Goal: Task Accomplishment & Management: Use online tool/utility

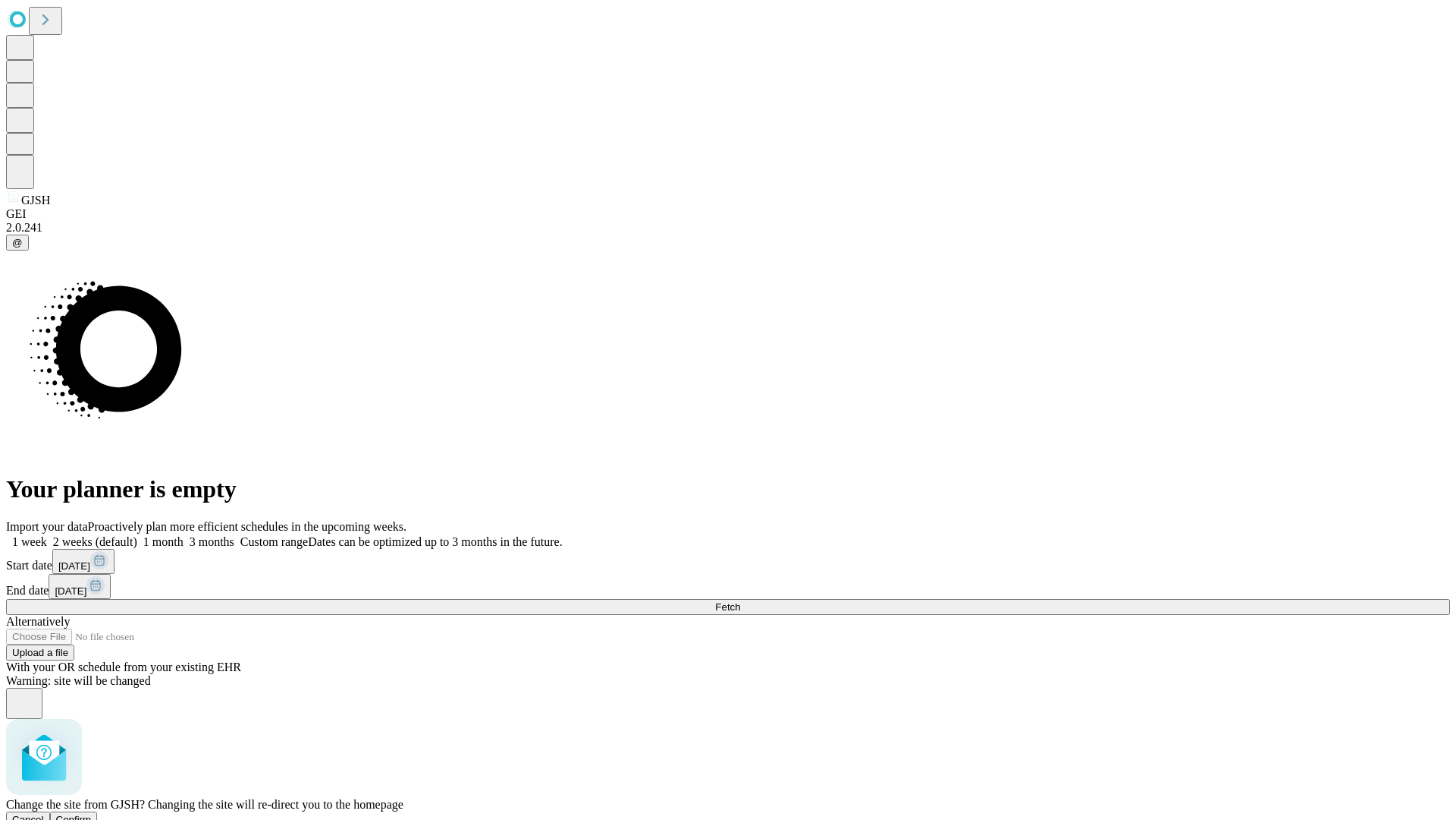
click at [92, 814] on span "Confirm" at bounding box center [74, 819] width 35 height 11
click at [47, 535] on label "1 week" at bounding box center [26, 541] width 41 height 13
click at [740, 601] on span "Fetch" at bounding box center [727, 606] width 25 height 11
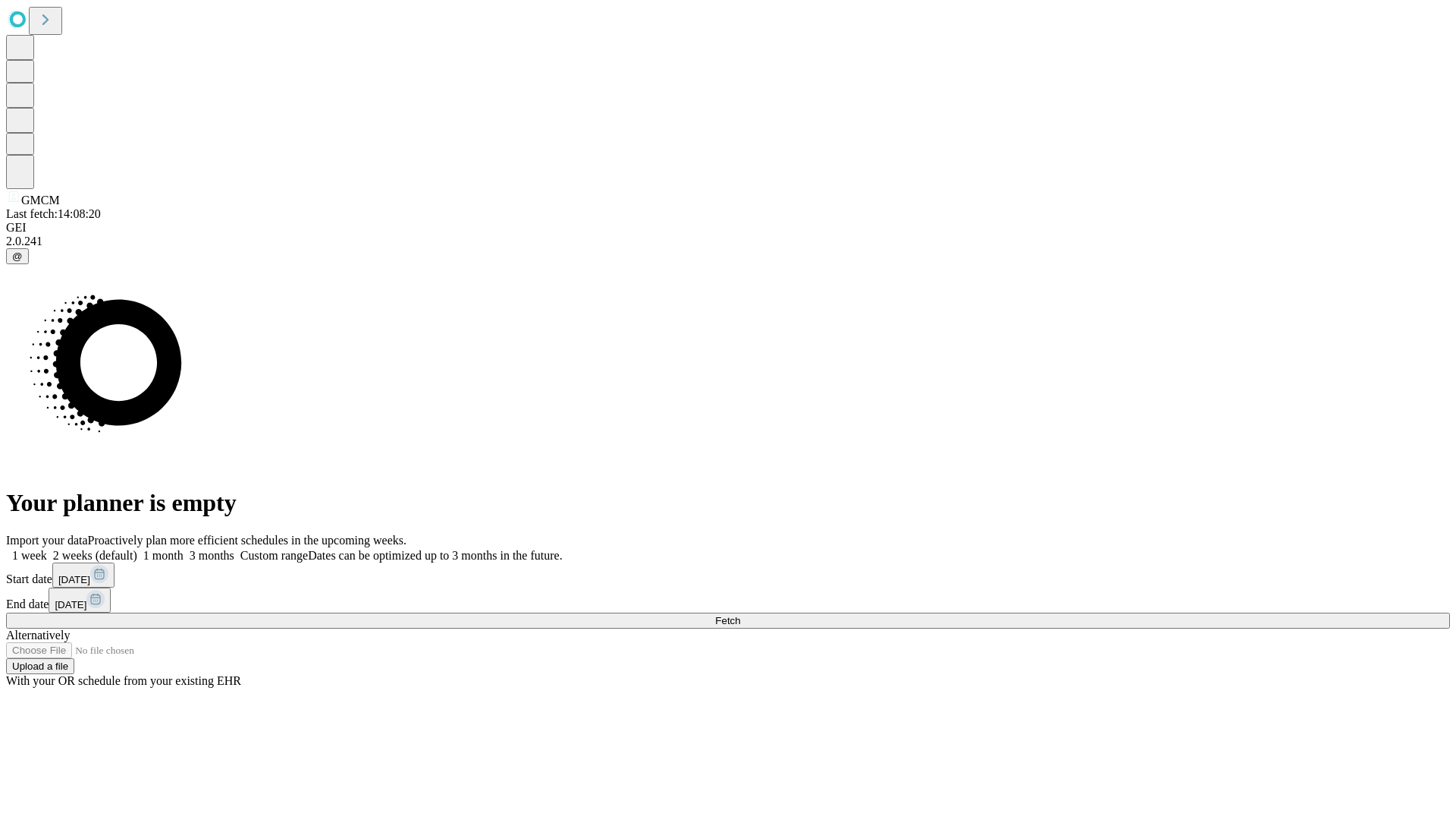
click at [47, 549] on label "1 week" at bounding box center [26, 555] width 41 height 13
click at [740, 614] on span "Fetch" at bounding box center [727, 620] width 25 height 11
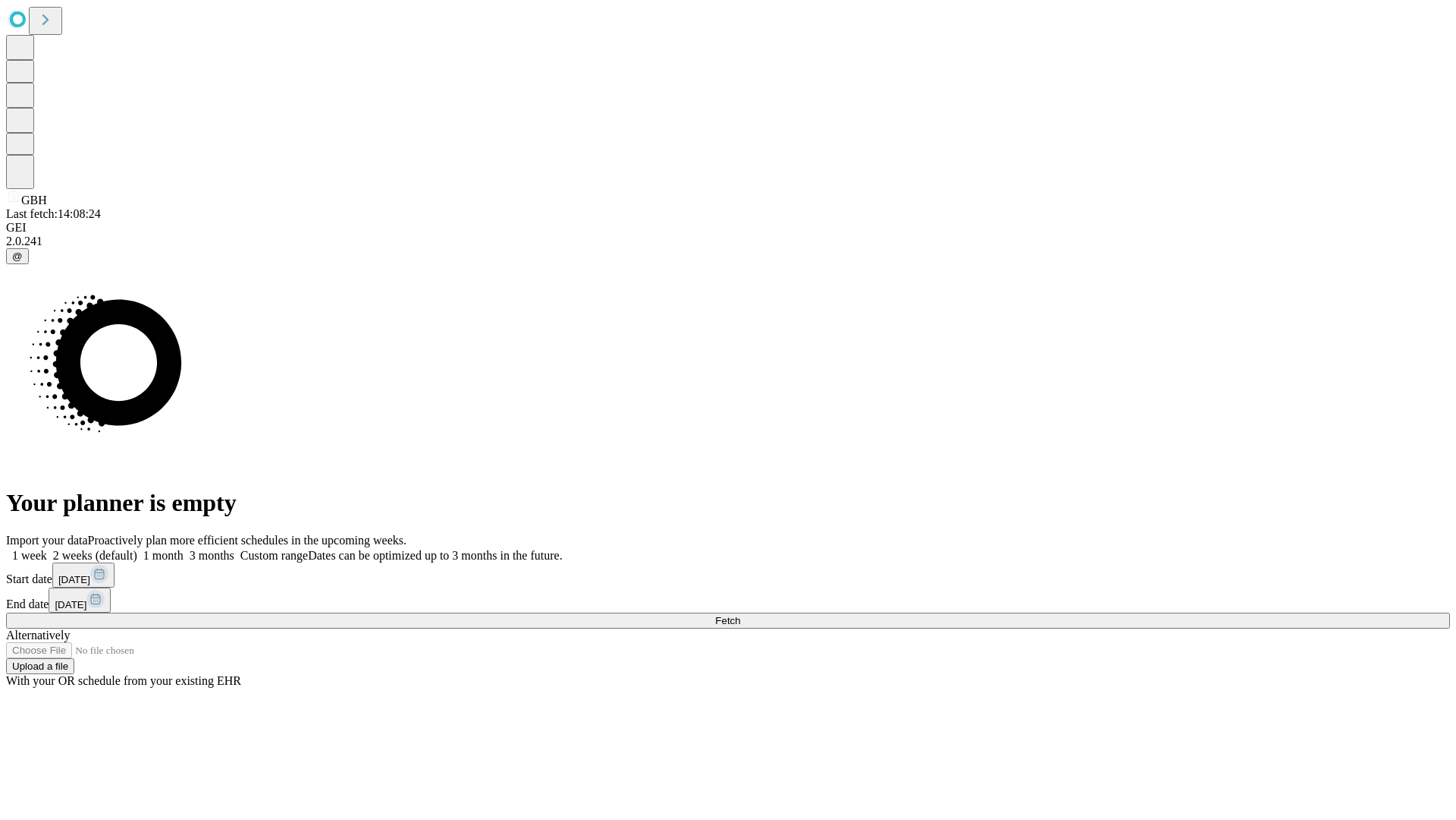
click at [47, 549] on label "1 week" at bounding box center [26, 555] width 41 height 13
click at [740, 614] on span "Fetch" at bounding box center [727, 620] width 25 height 11
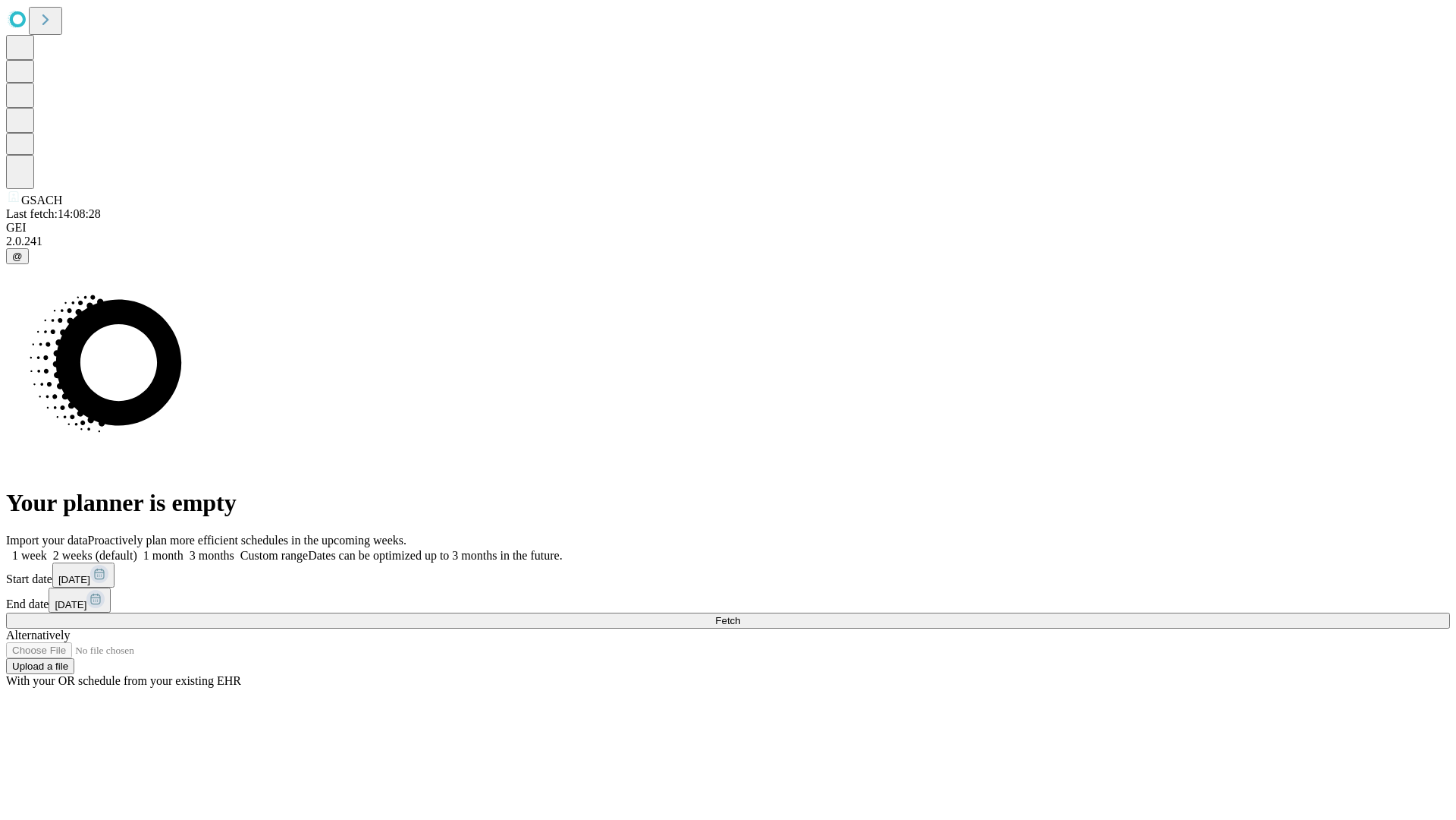
click at [47, 549] on label "1 week" at bounding box center [26, 555] width 41 height 13
click at [740, 614] on span "Fetch" at bounding box center [727, 620] width 25 height 11
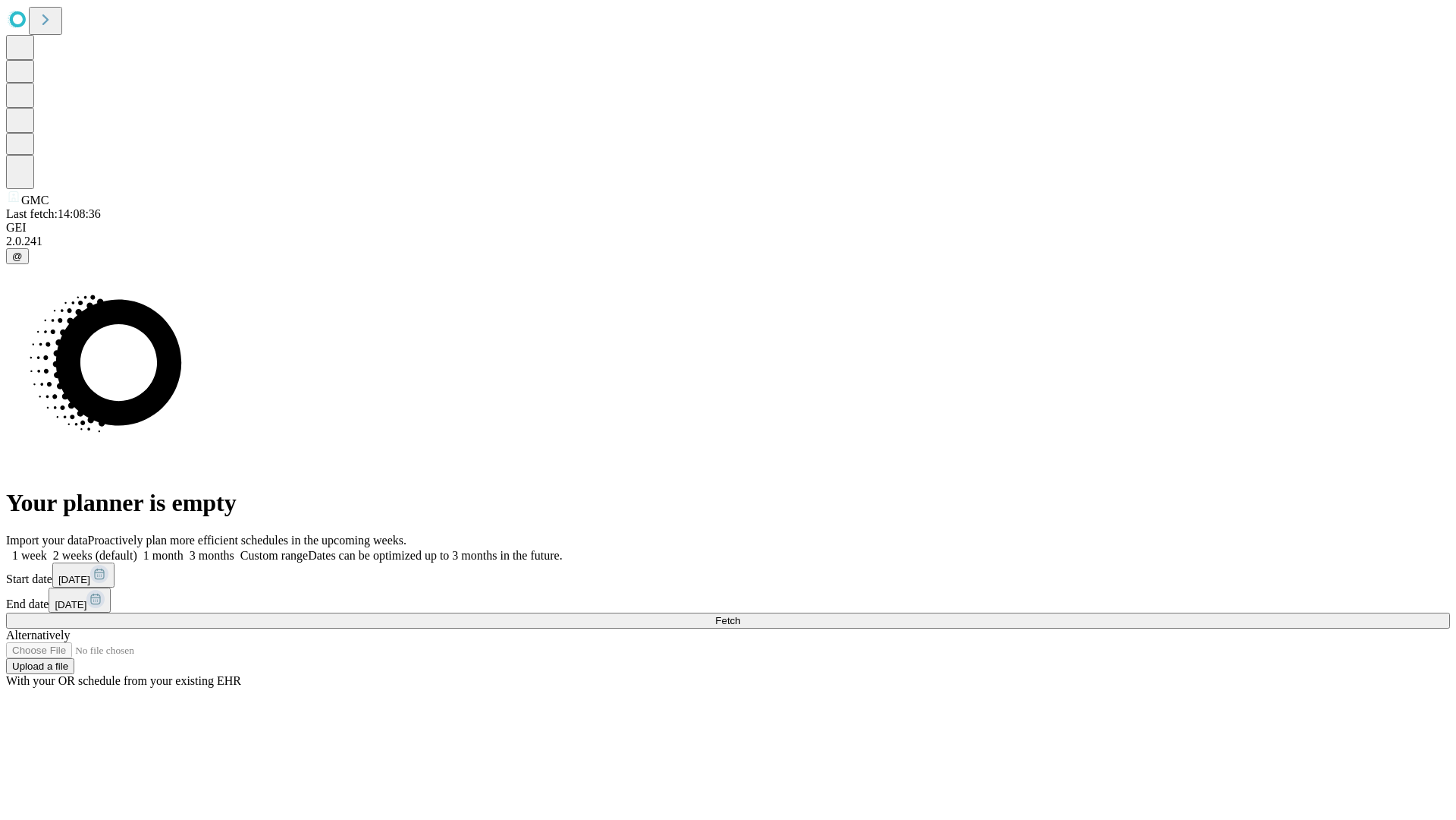
click at [47, 549] on label "1 week" at bounding box center [26, 555] width 41 height 13
click at [740, 614] on span "Fetch" at bounding box center [727, 620] width 25 height 11
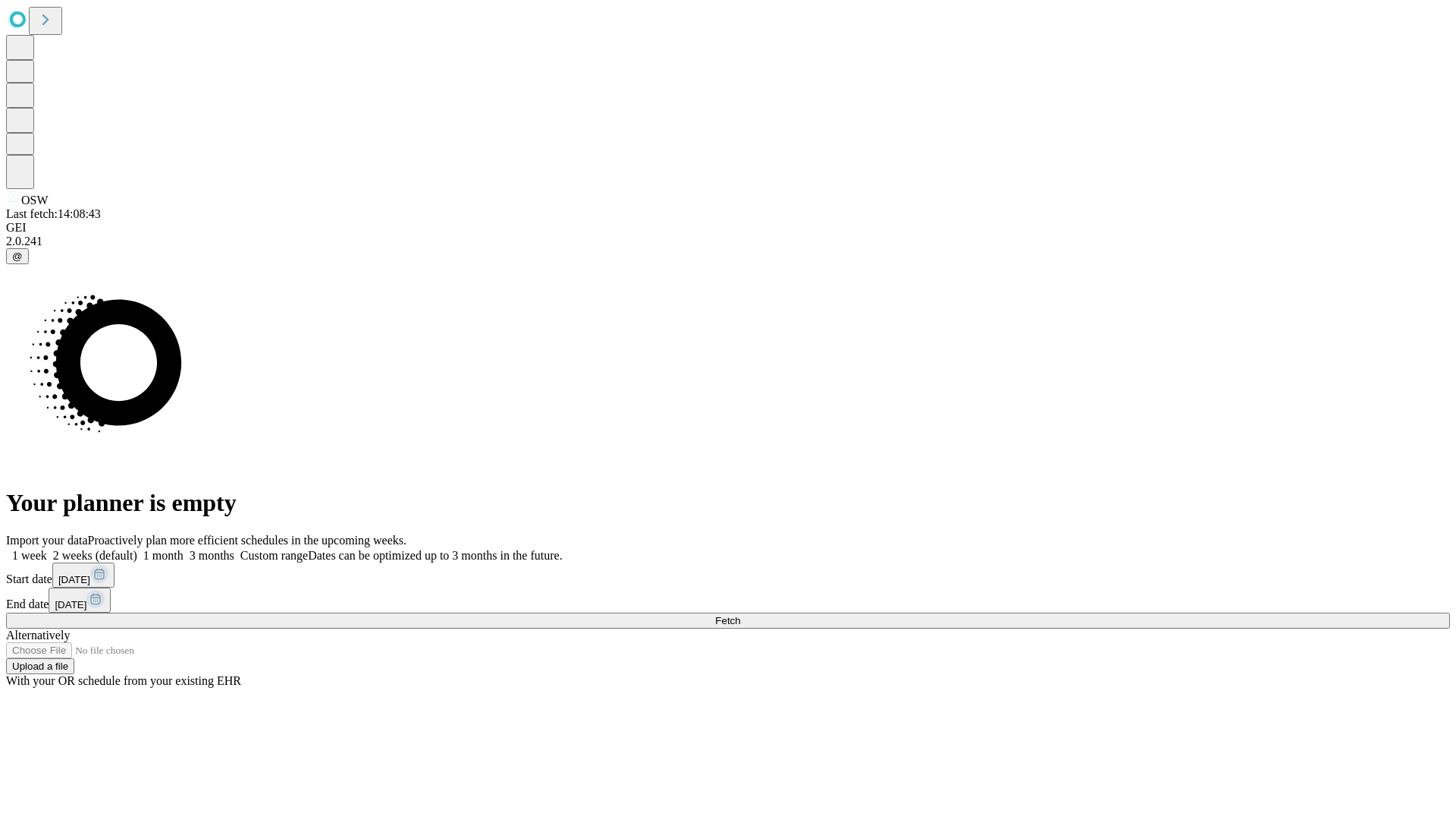
click at [47, 549] on label "1 week" at bounding box center [26, 555] width 41 height 13
click at [740, 614] on span "Fetch" at bounding box center [727, 620] width 25 height 11
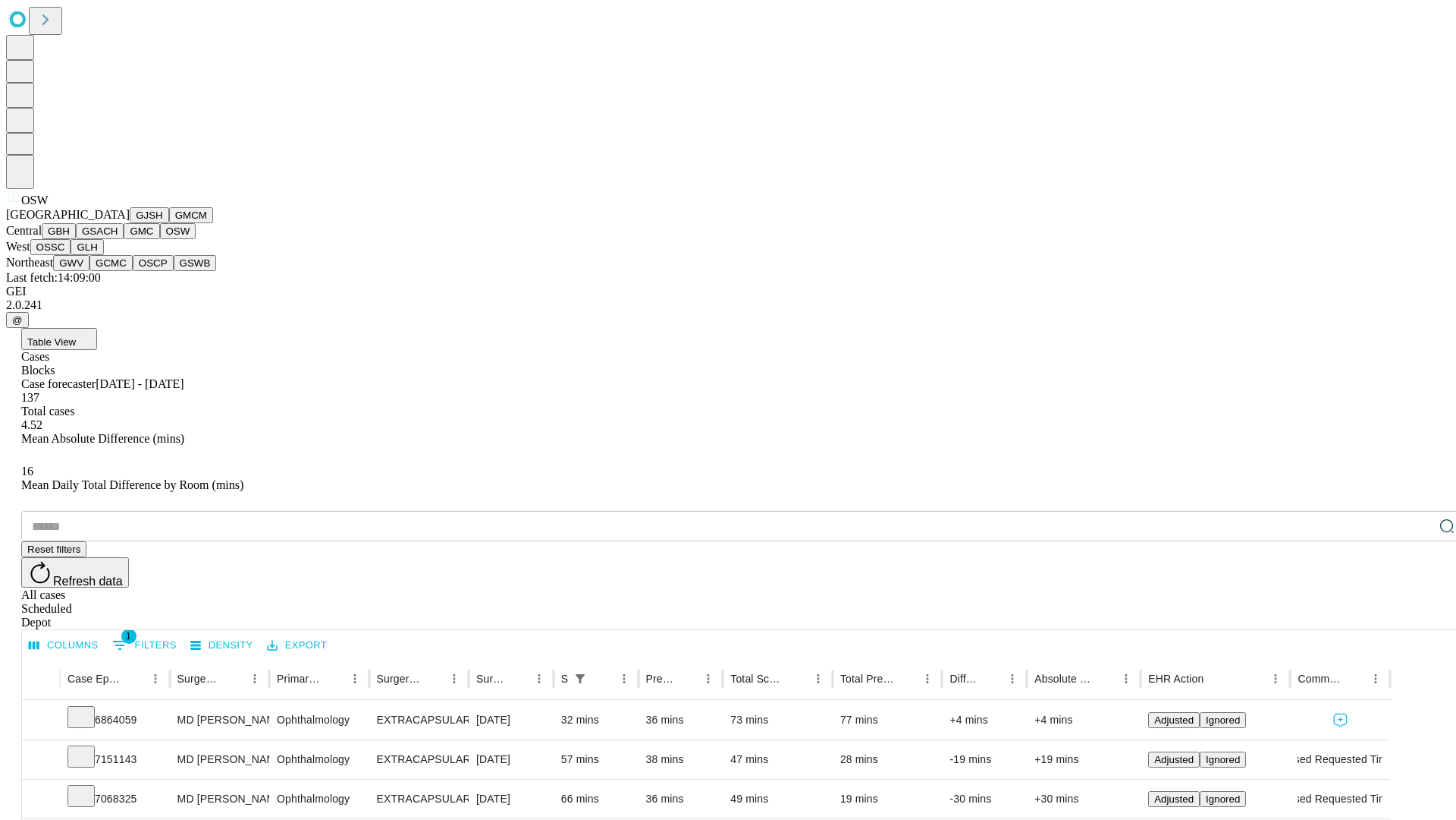
click at [71, 255] on button "OSSC" at bounding box center [51, 247] width 41 height 16
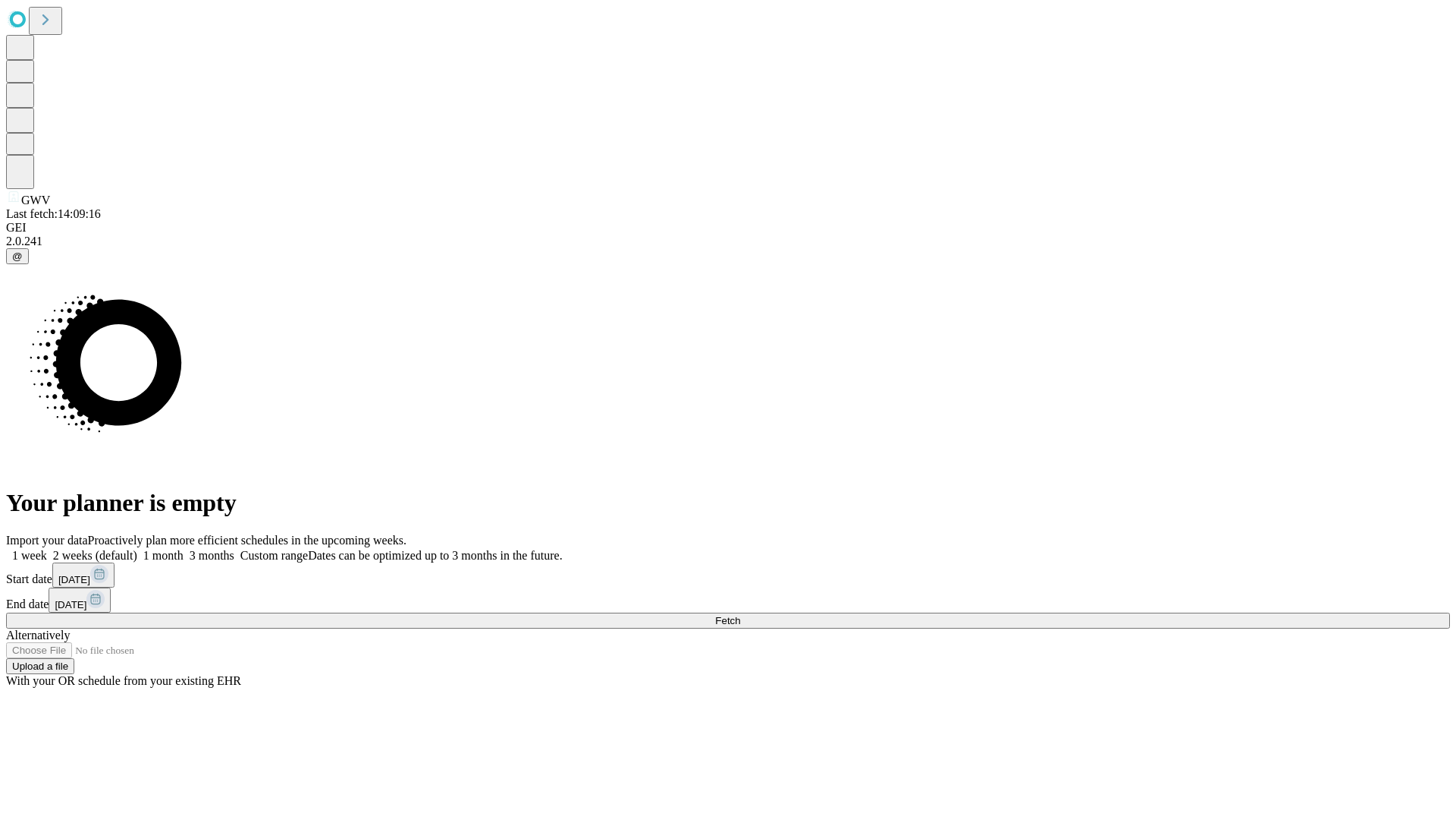
click at [47, 549] on label "1 week" at bounding box center [26, 555] width 41 height 13
click at [740, 614] on span "Fetch" at bounding box center [727, 620] width 25 height 11
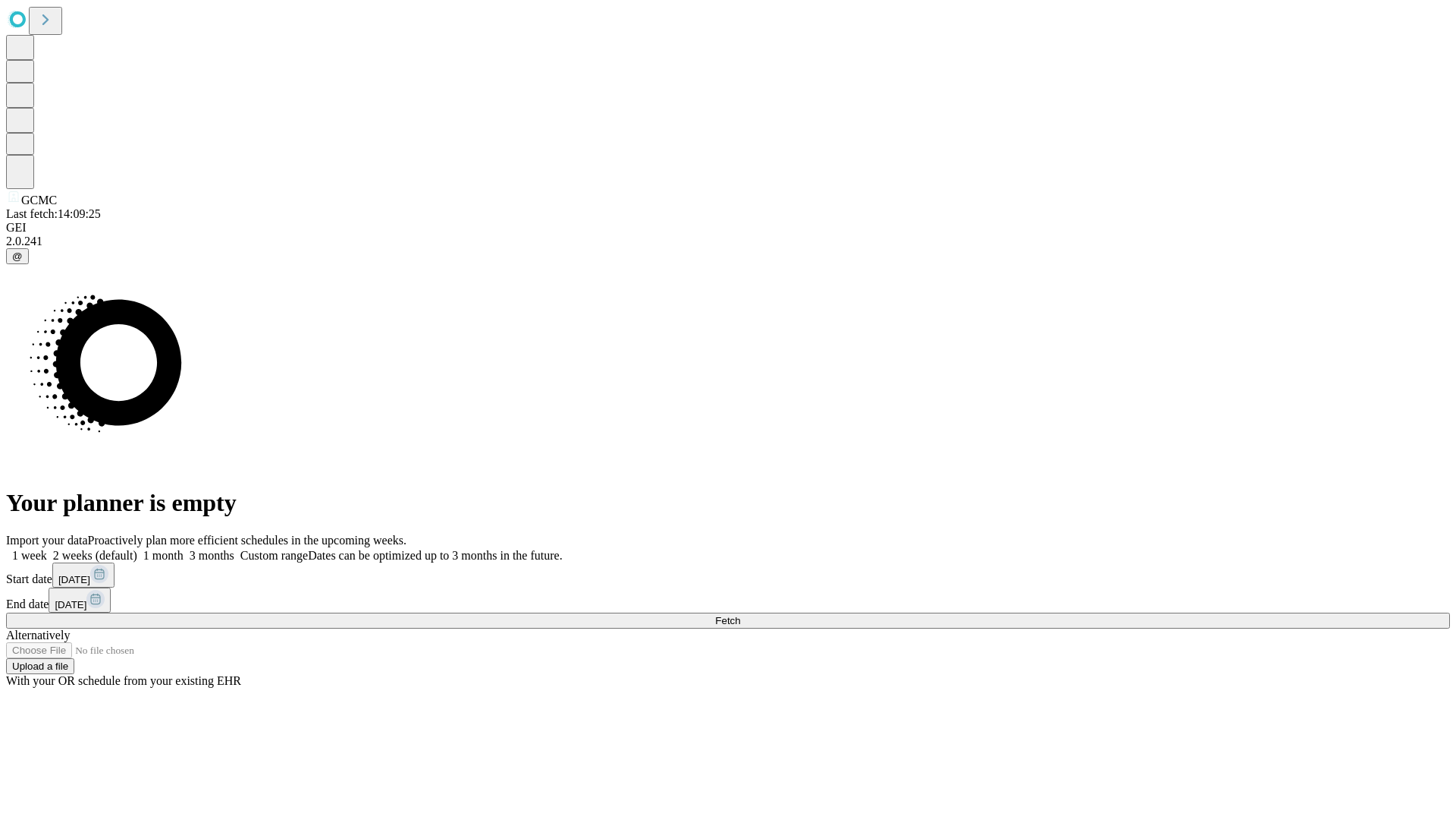
click at [740, 614] on span "Fetch" at bounding box center [727, 620] width 25 height 11
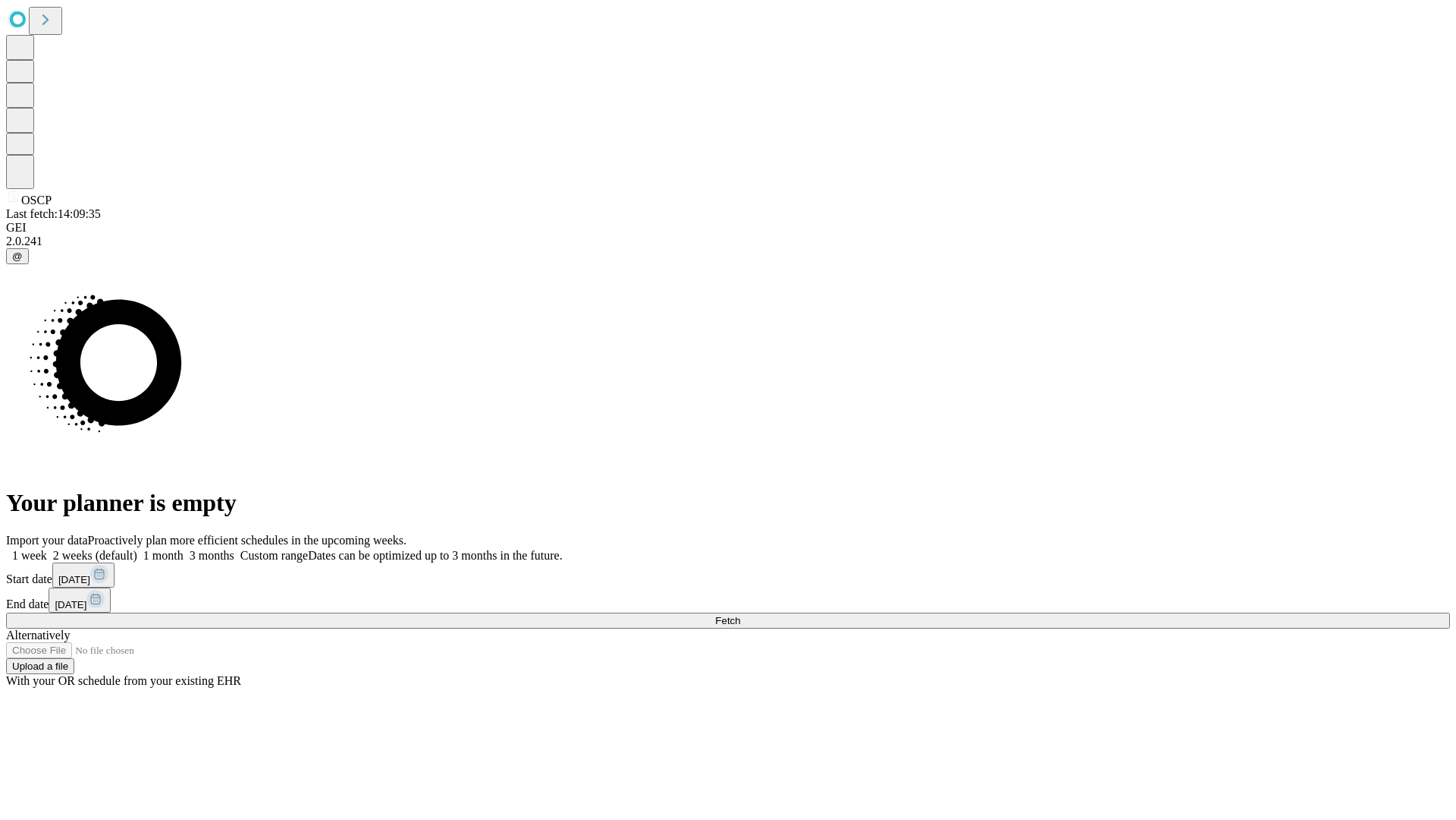
click at [47, 549] on label "1 week" at bounding box center [26, 555] width 41 height 13
click at [740, 614] on span "Fetch" at bounding box center [727, 620] width 25 height 11
